Goal: Find specific page/section

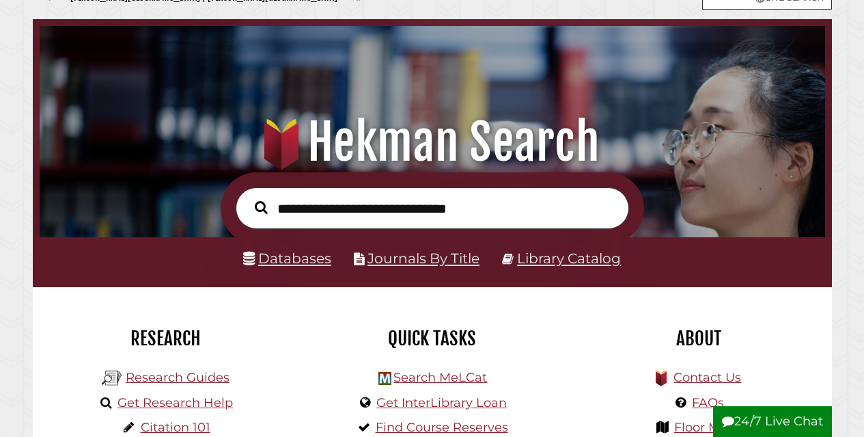
scroll to position [68, 0]
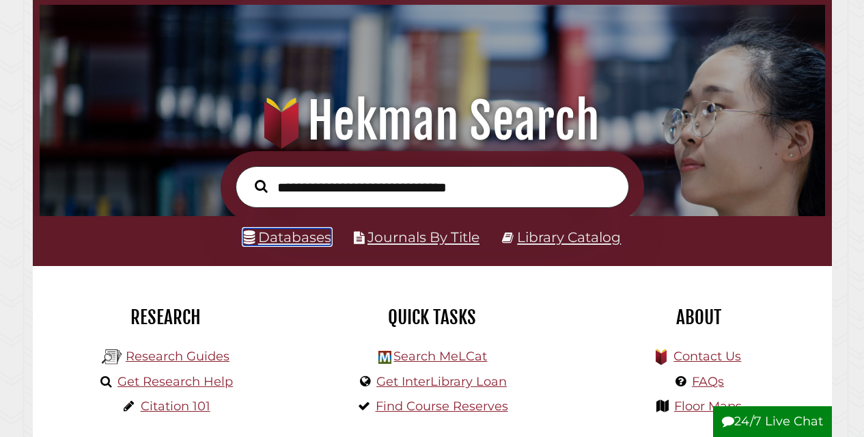
click at [279, 238] on link "Databases" at bounding box center [287, 236] width 88 height 17
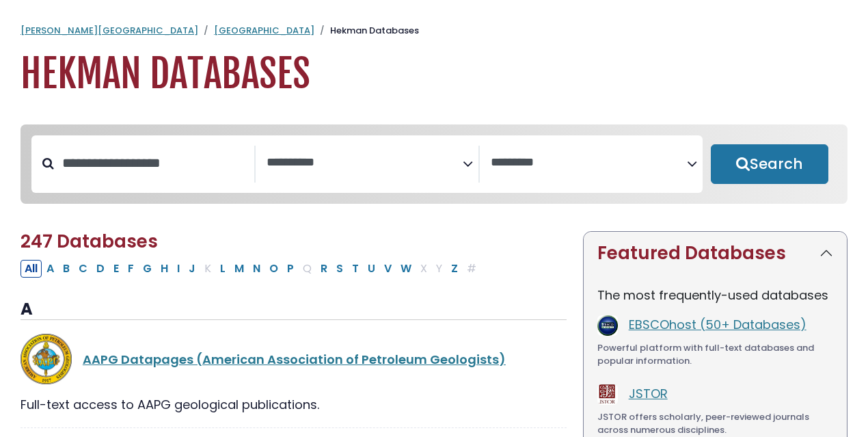
select select "Database Subject Filter"
select select "Database Vendors Filter"
click at [464, 167] on icon "Search filters" at bounding box center [468, 161] width 10 height 20
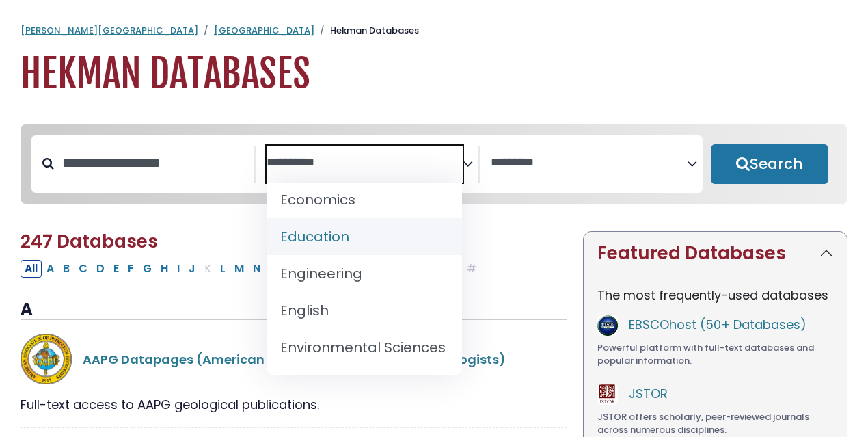
scroll to position [478, 0]
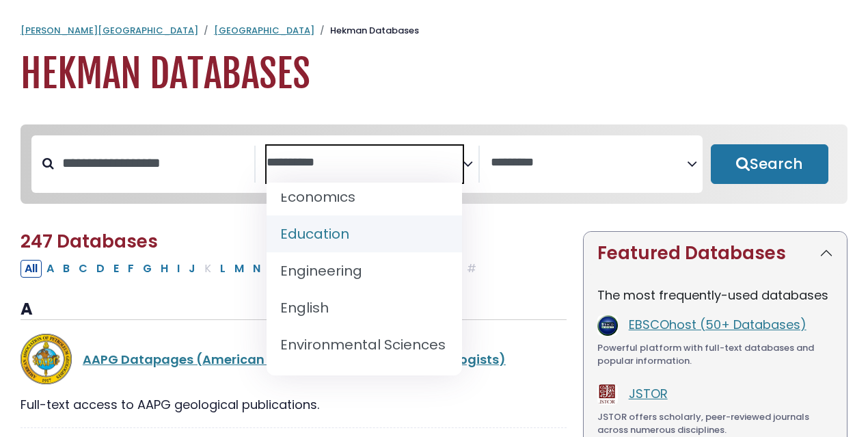
select select "*****"
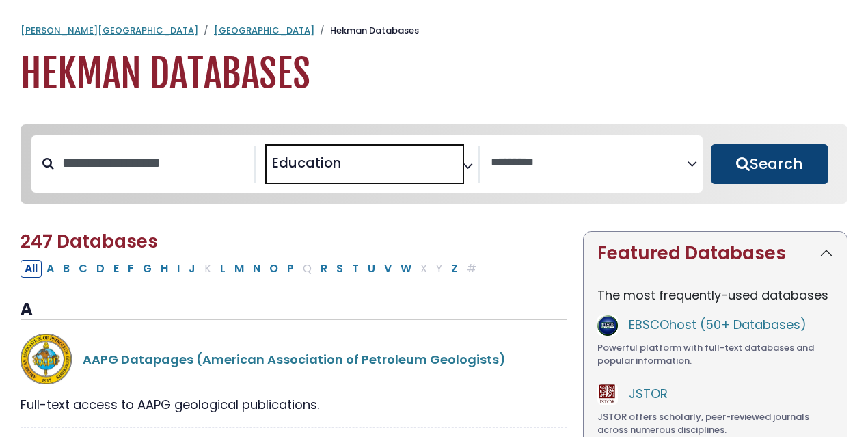
click at [762, 169] on button "Search" at bounding box center [770, 164] width 118 height 40
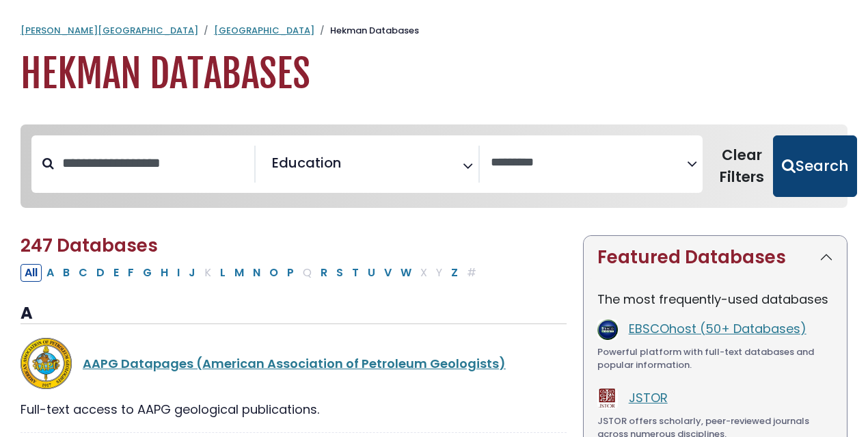
select select "Database Vendors Filter"
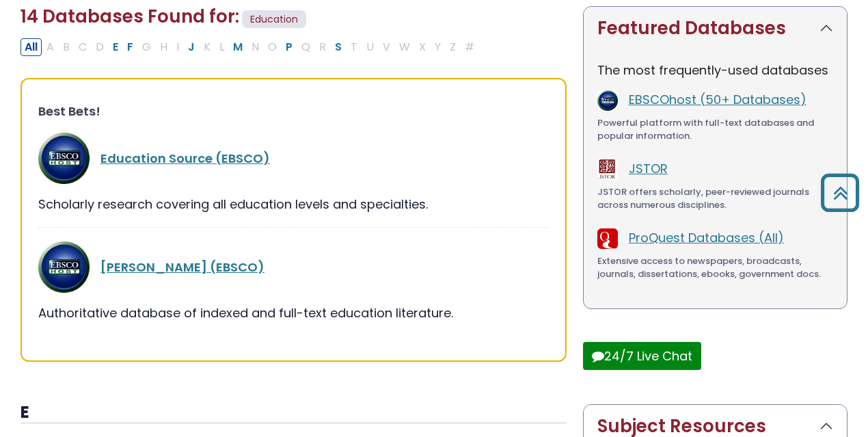
scroll to position [205, 0]
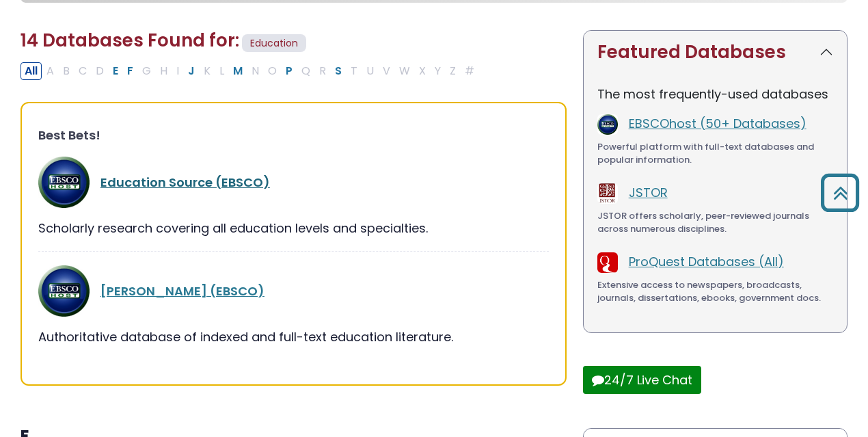
click at [126, 179] on link "Education Source (EBSCO)" at bounding box center [184, 182] width 169 height 17
